Goal: Book appointment/travel/reservation

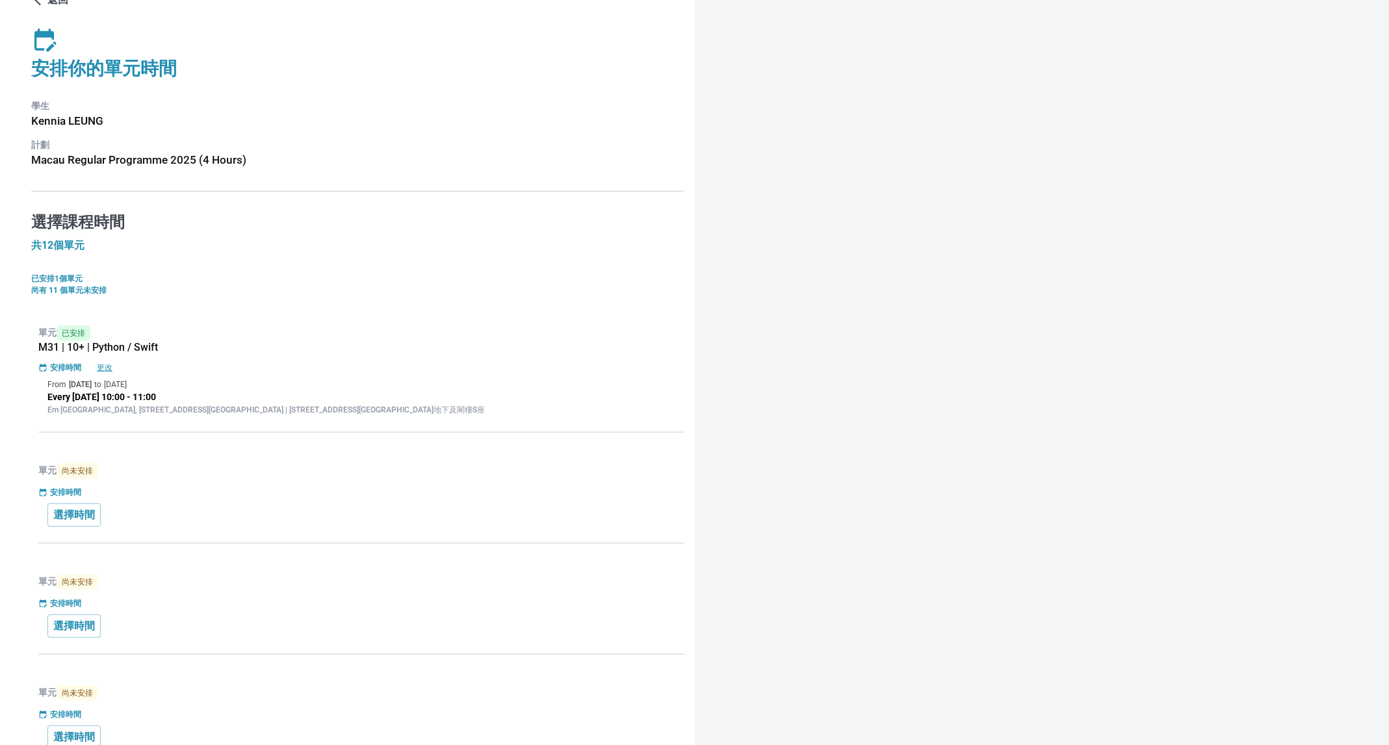
scroll to position [28, 0]
click at [109, 360] on p "更改" at bounding box center [105, 366] width 42 height 12
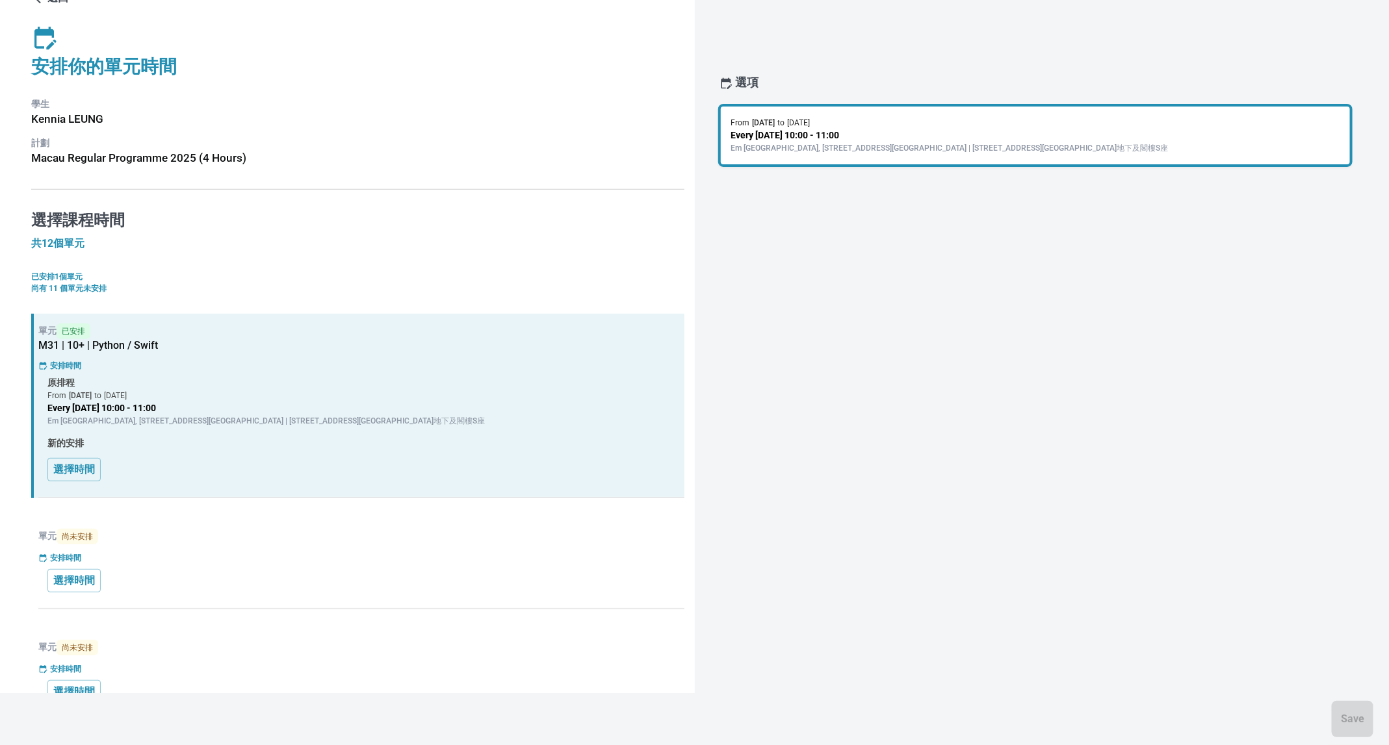
click at [39, 466] on div "單元 已安排 M31 | 10+ | Python / Swift 安排時間 原排程 From [DATE] to [DATE] Every [DATE] 1…" at bounding box center [357, 406] width 653 height 185
click at [57, 467] on p "選擇時間" at bounding box center [74, 470] width 42 height 16
click at [889, 144] on p "Em [GEOGRAPHIC_DATA], [STREET_ADDRESS][GEOGRAPHIC_DATA] | [STREET_ADDRESS][GEOG…" at bounding box center [1035, 148] width 609 height 12
click at [251, 431] on div "原排程 From [DATE] to [DATE] Every [DATE] 10:00 - 11:00 Em [GEOGRAPHIC_DATA], [STR…" at bounding box center [361, 429] width 628 height 105
click at [218, 441] on p "新的安排" at bounding box center [361, 443] width 628 height 13
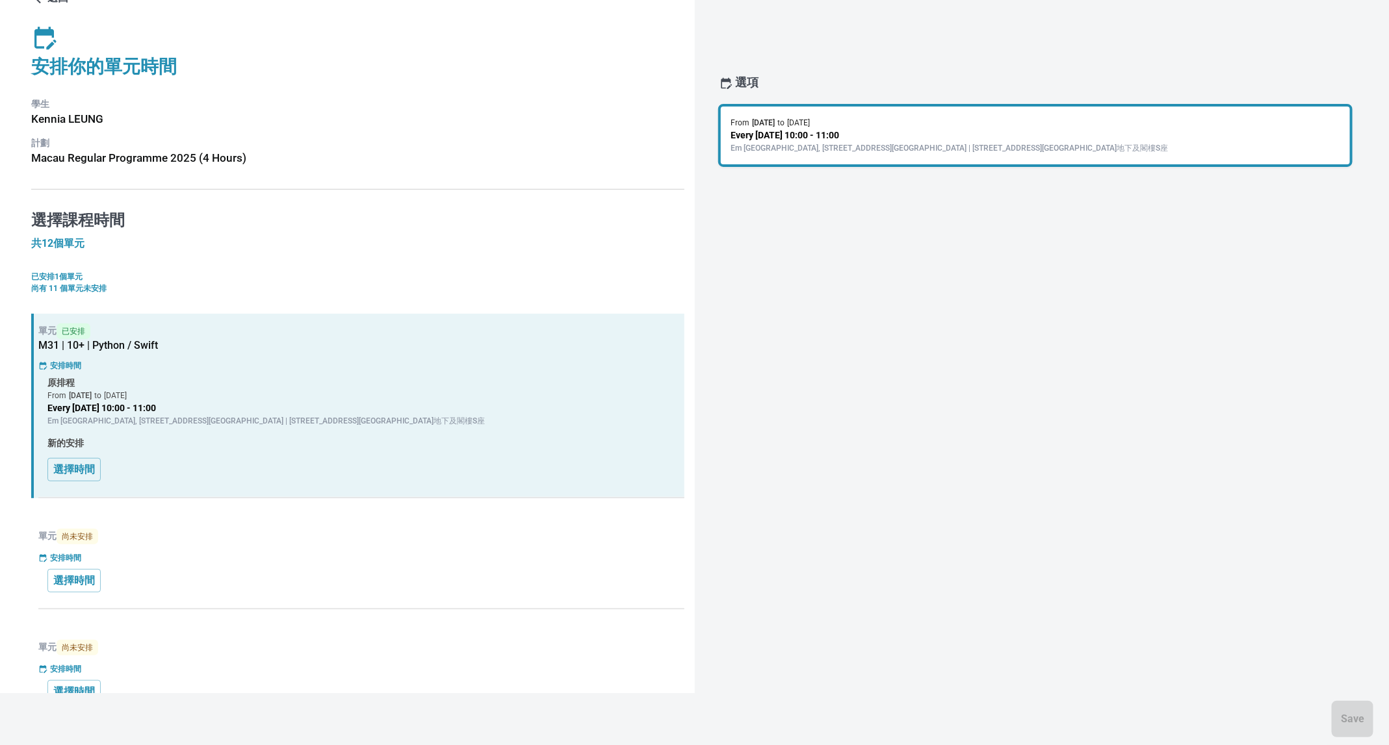
click at [218, 441] on p "新的安排" at bounding box center [361, 443] width 628 height 13
drag, startPoint x: 218, startPoint y: 441, endPoint x: 389, endPoint y: 311, distance: 215.2
click at [220, 438] on p "新的安排" at bounding box center [361, 443] width 628 height 13
click at [808, 149] on p "Em [GEOGRAPHIC_DATA], [STREET_ADDRESS][GEOGRAPHIC_DATA] | [STREET_ADDRESS][GEOG…" at bounding box center [1035, 148] width 609 height 12
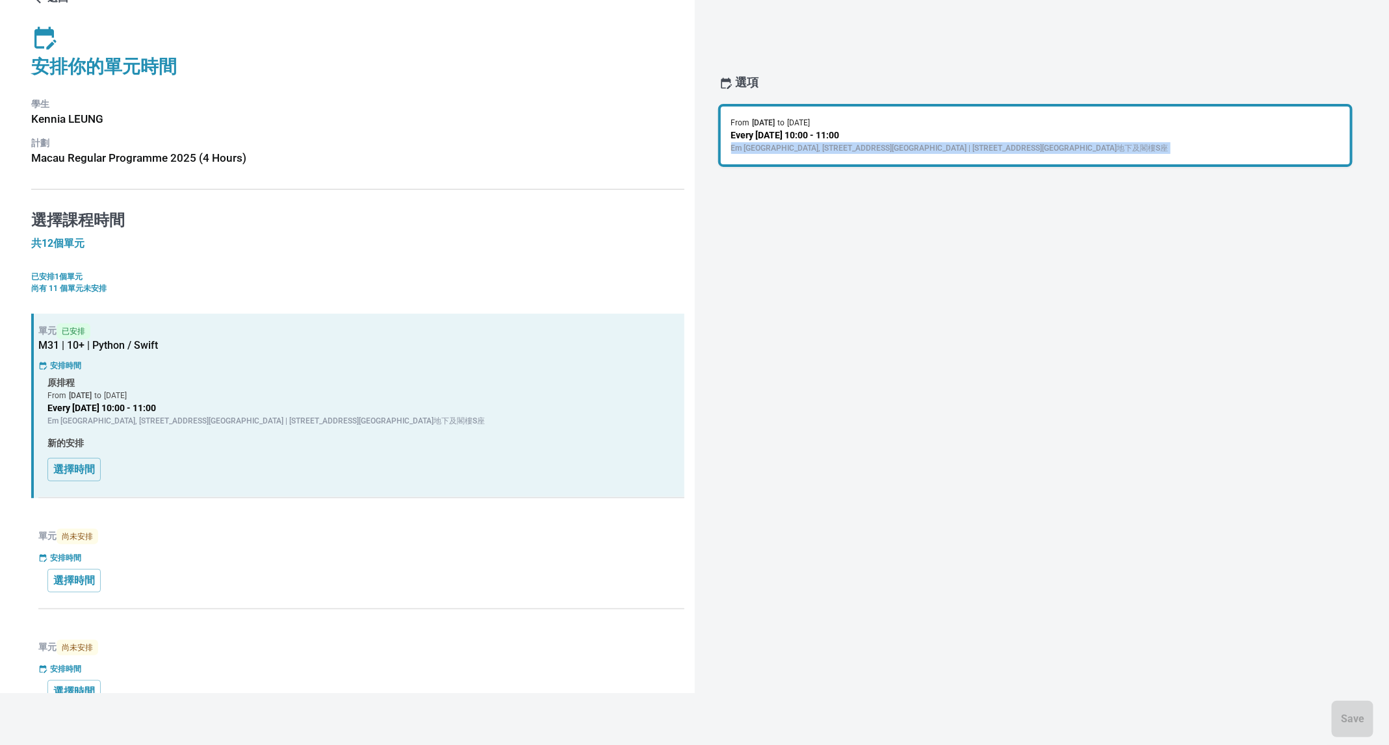
click at [808, 149] on p "Em [GEOGRAPHIC_DATA], [STREET_ADDRESS][GEOGRAPHIC_DATA] | [STREET_ADDRESS][GEOG…" at bounding box center [1035, 148] width 609 height 12
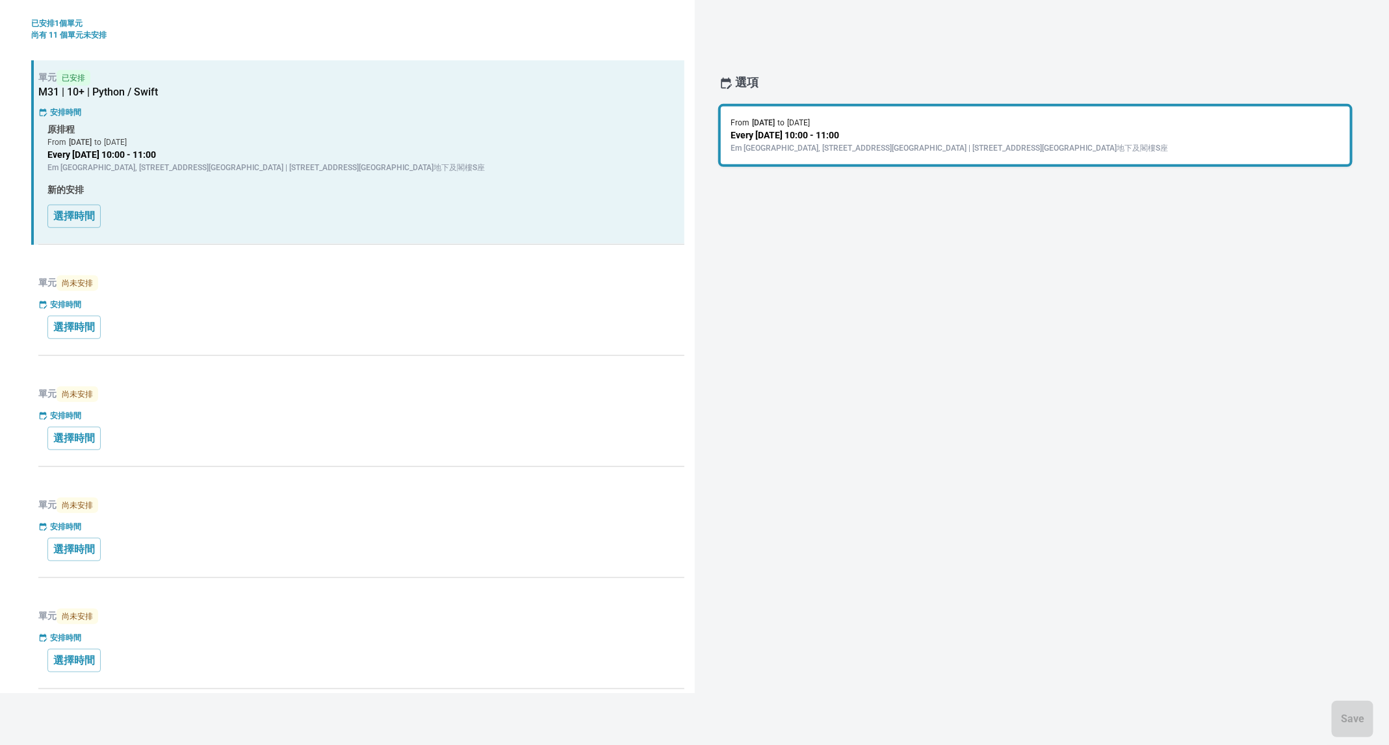
scroll to position [0, 0]
